Goal: Task Accomplishment & Management: Use online tool/utility

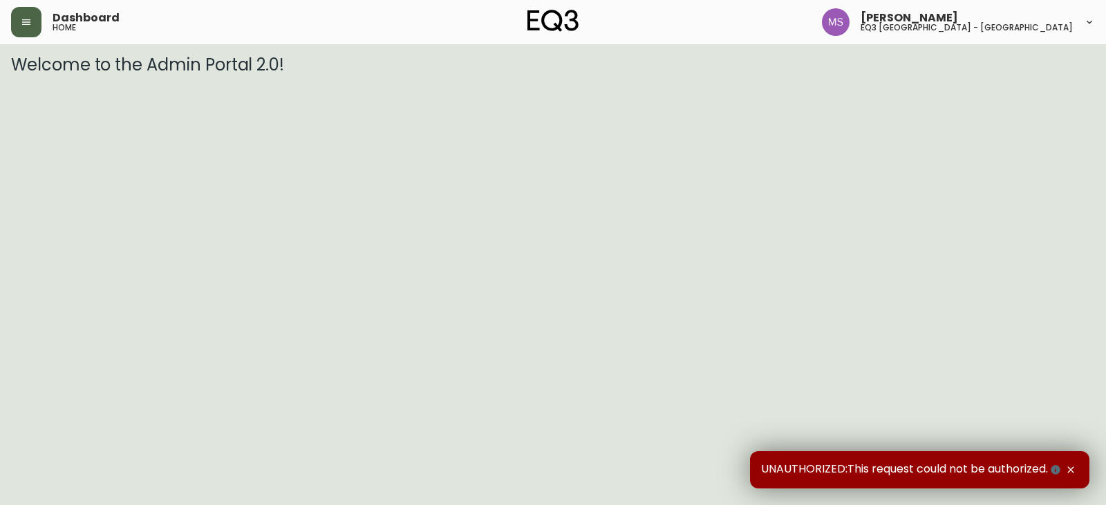
click at [26, 36] on button "button" at bounding box center [26, 22] width 30 height 30
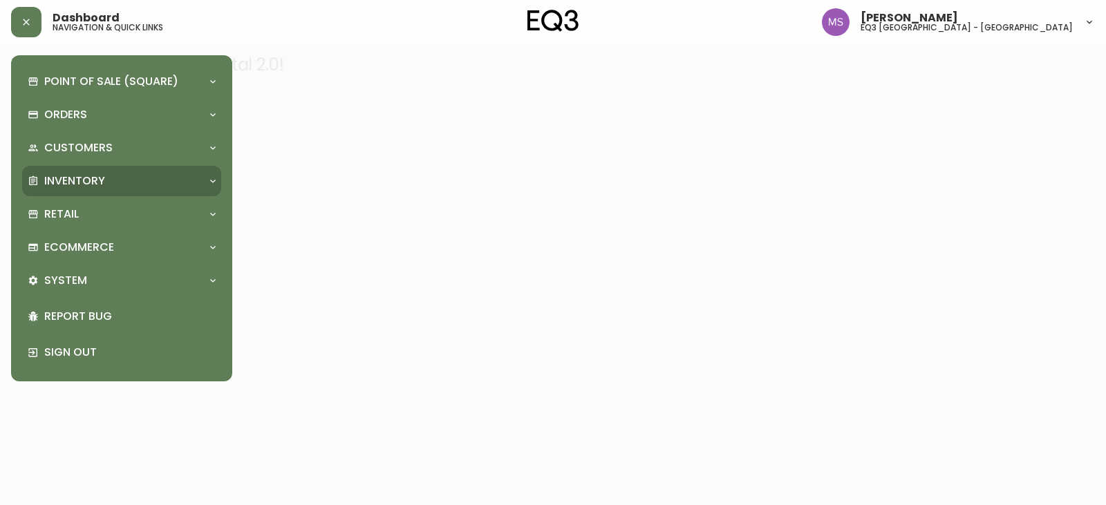
click at [92, 177] on p "Inventory" at bounding box center [74, 181] width 61 height 15
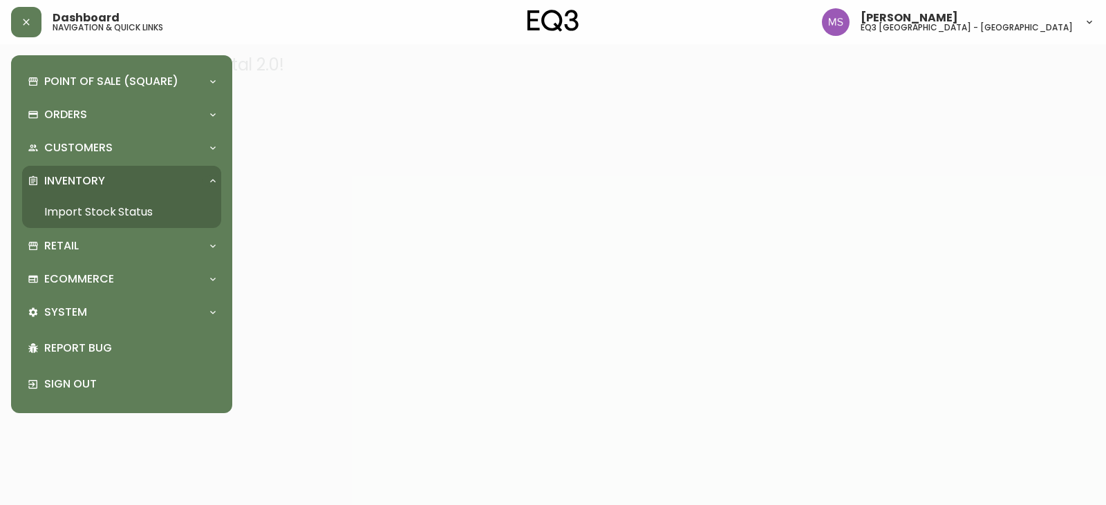
click at [77, 216] on link "Import Stock Status" at bounding box center [121, 212] width 199 height 32
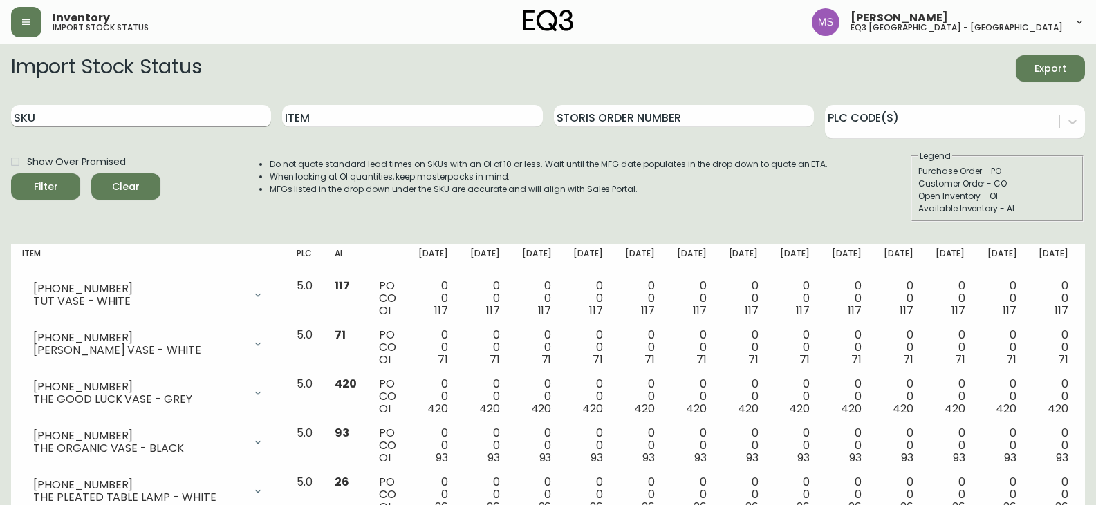
click at [87, 119] on input "SKU" at bounding box center [141, 116] width 260 height 22
paste input "[PHONE_NUMBER]"
click at [11, 174] on button "Filter" at bounding box center [45, 187] width 69 height 26
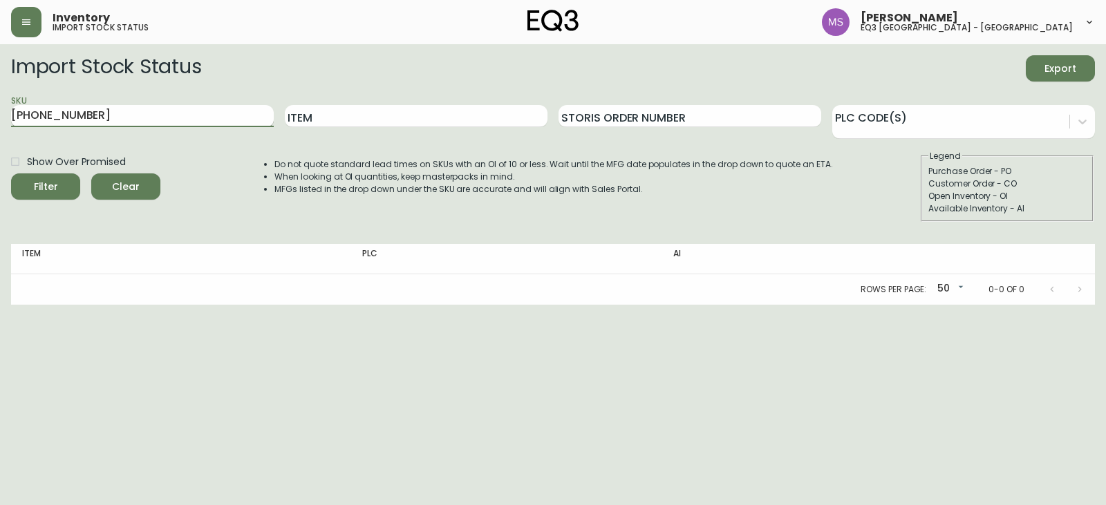
drag, startPoint x: 239, startPoint y: 118, endPoint x: 15, endPoint y: 116, distance: 223.3
click at [15, 116] on input "[PHONE_NUMBER]" at bounding box center [142, 116] width 263 height 22
type input "5"
click at [292, 109] on input "Item" at bounding box center [416, 116] width 263 height 22
drag, startPoint x: 250, startPoint y: 120, endPoint x: 0, endPoint y: 120, distance: 250.3
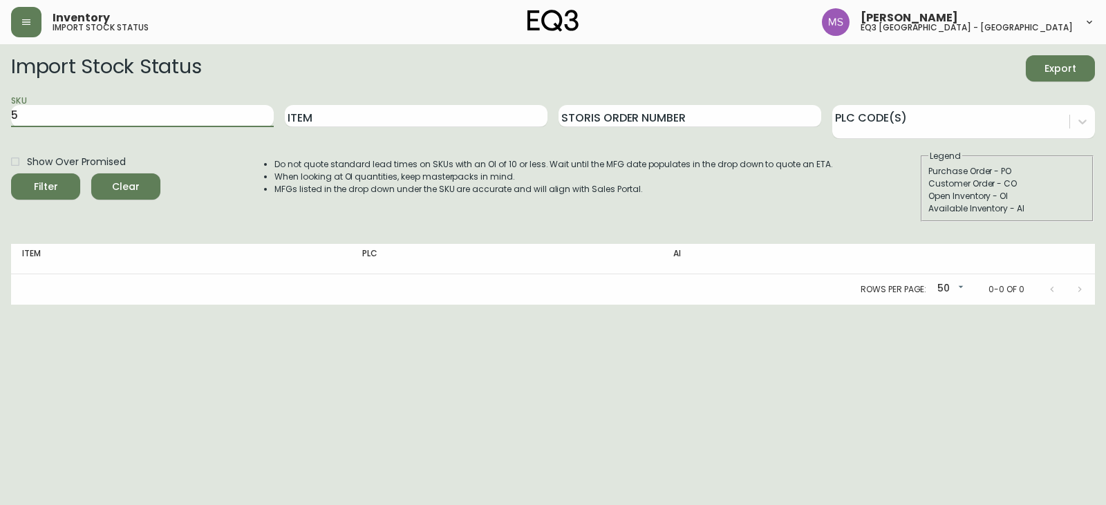
click at [0, 120] on main "Import Stock Status Export SKU 5 Item Storis Order Number PLC Code(s) Show Over…" at bounding box center [553, 174] width 1106 height 261
drag, startPoint x: 287, startPoint y: 120, endPoint x: 315, endPoint y: 119, distance: 27.7
click at [289, 120] on input "Item" at bounding box center [416, 116] width 263 height 22
type input "PARK"
click at [11, 174] on button "Filter" at bounding box center [45, 187] width 69 height 26
